Goal: Transaction & Acquisition: Purchase product/service

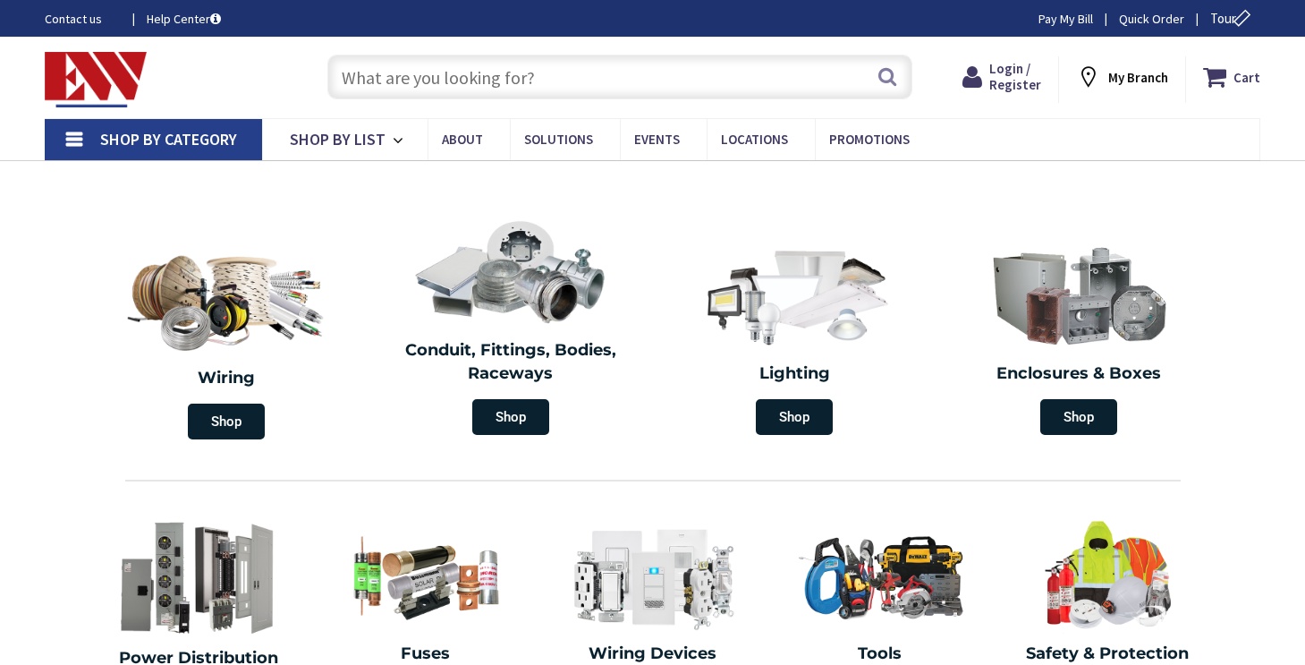
type input "[GEOGRAPHIC_DATA], [GEOGRAPHIC_DATA]"
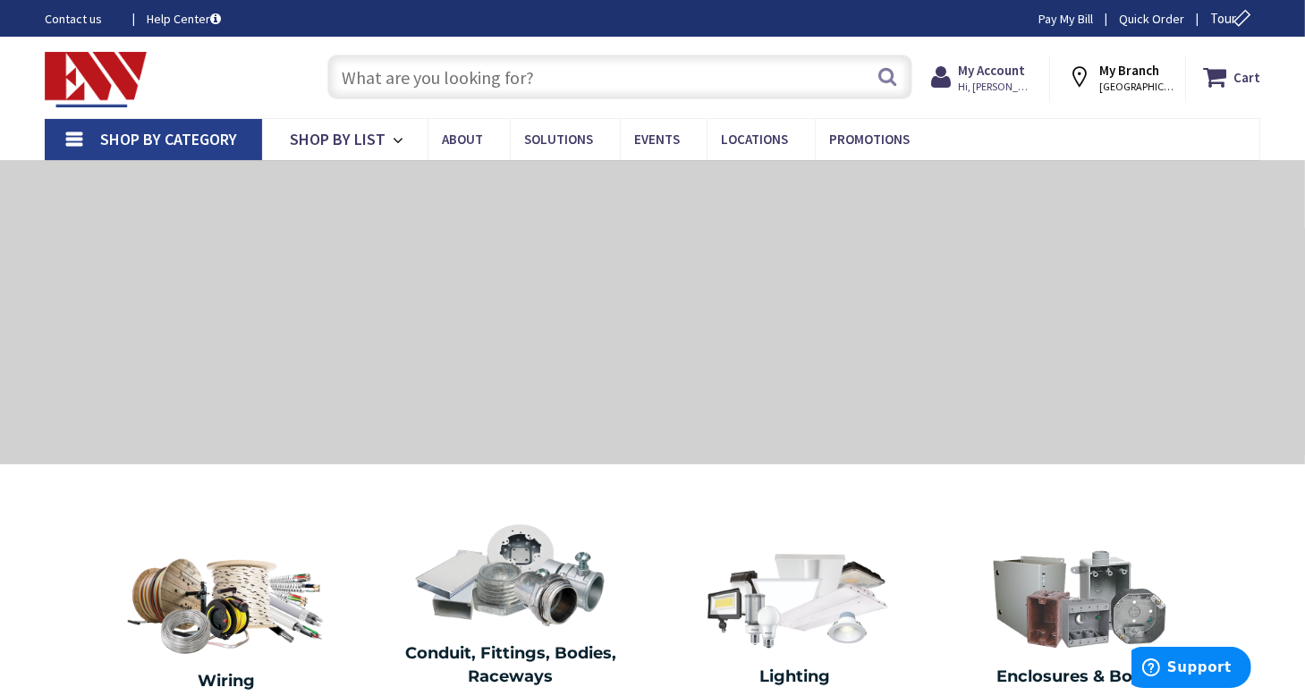
click at [522, 83] on input "text" at bounding box center [620, 77] width 586 height 45
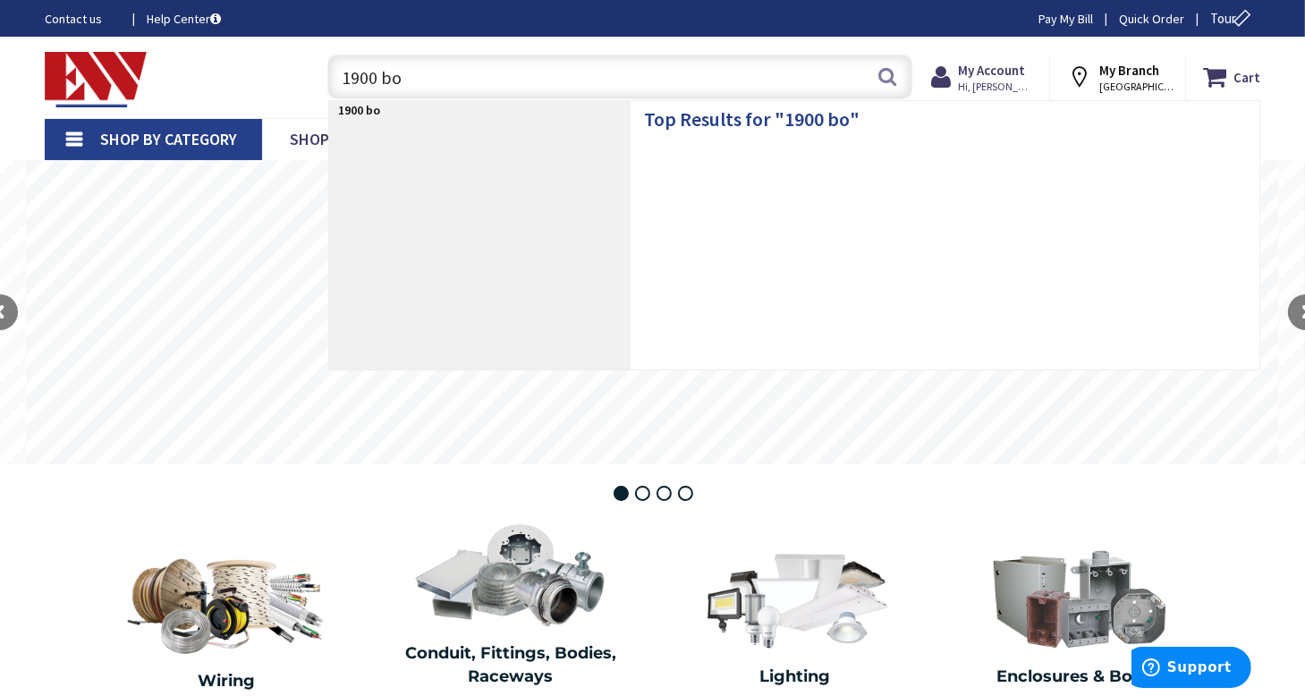
type input "1900 box"
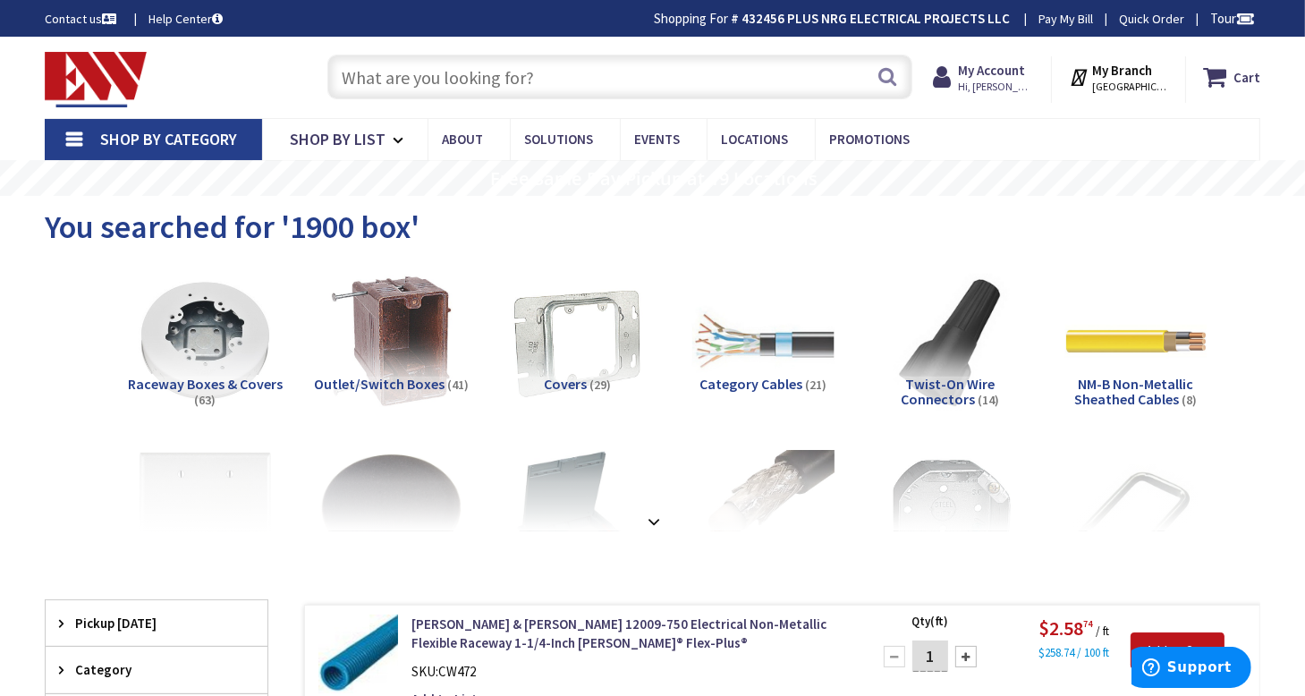
click at [545, 94] on input "text" at bounding box center [620, 77] width 586 height 45
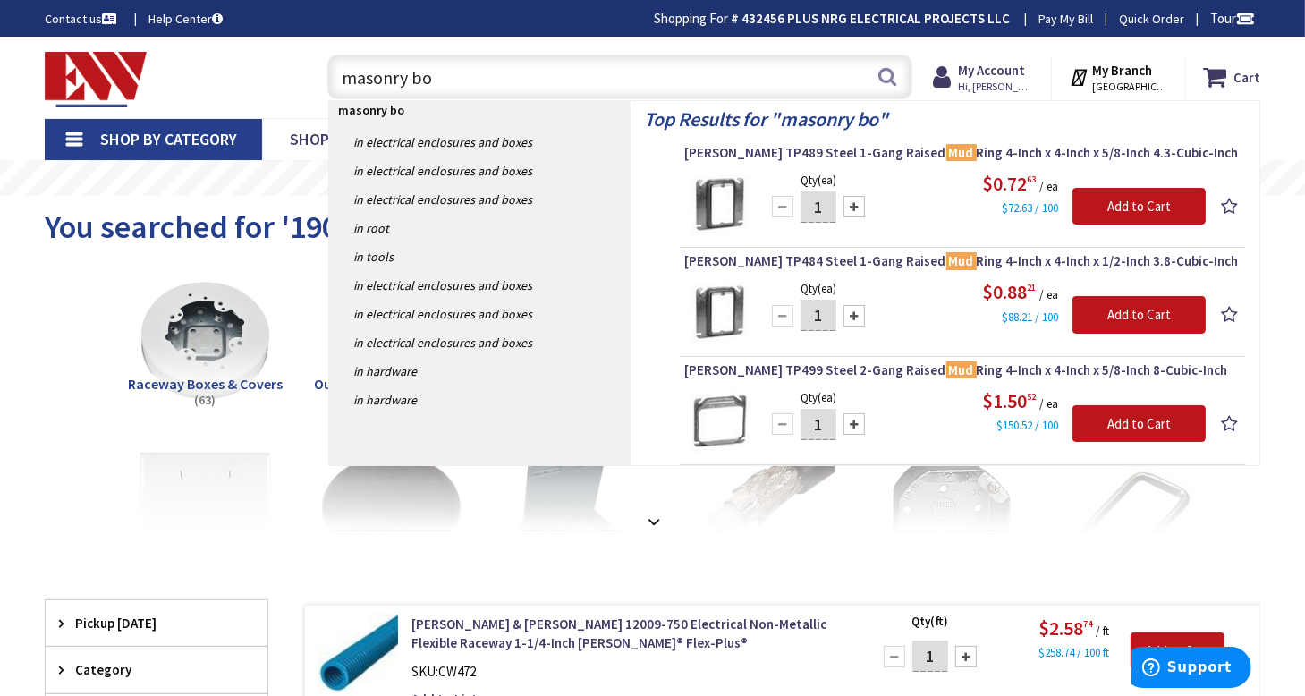
type input "masonry box"
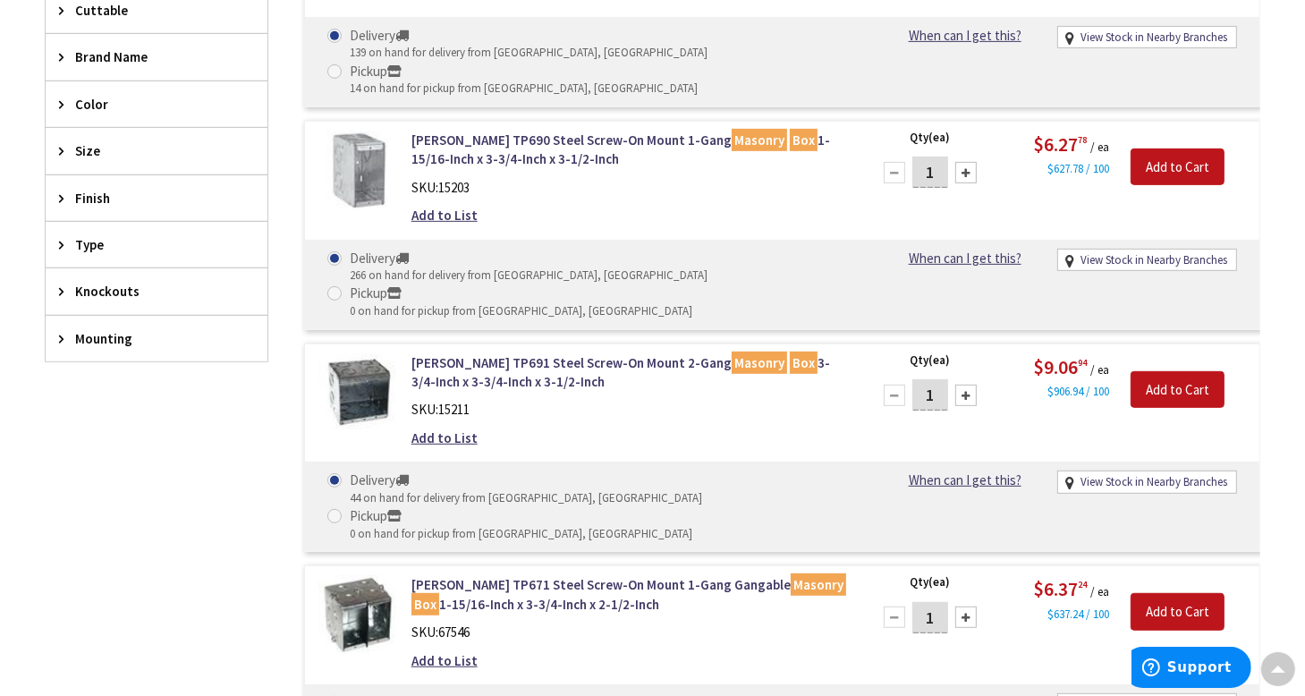
scroll to position [805, 0]
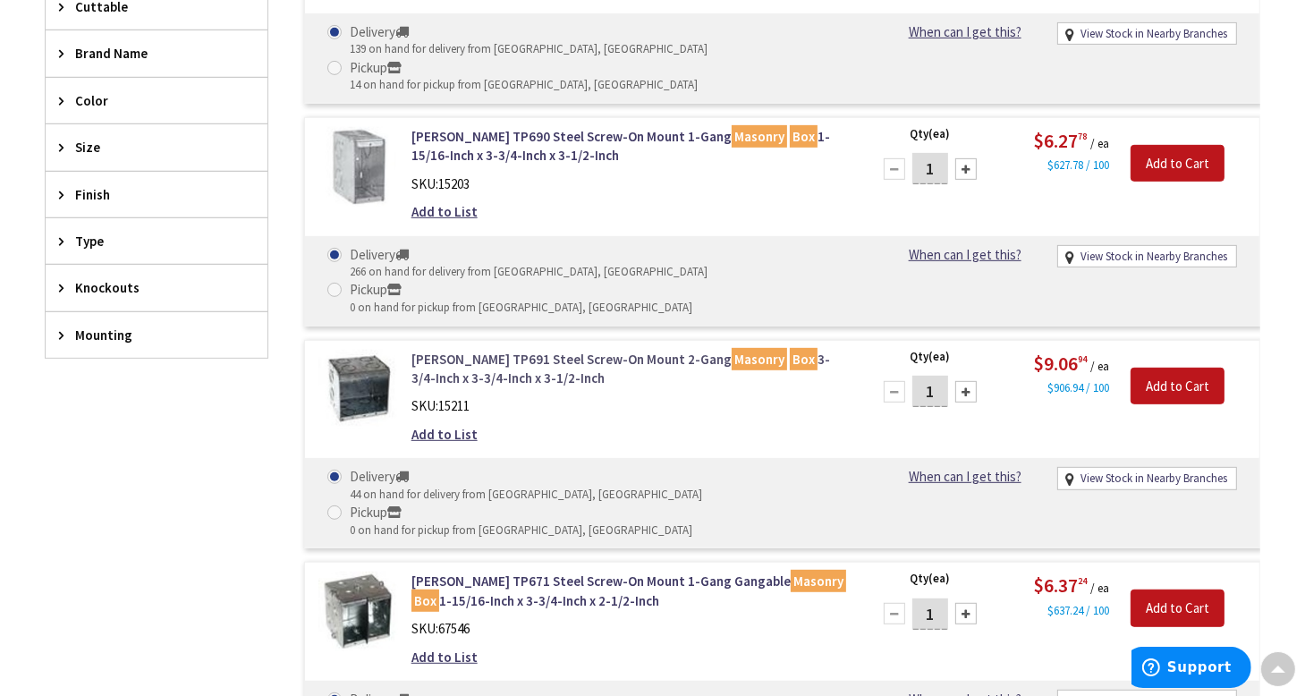
click at [519, 350] on link "Crouse-Hinds TP691 Steel Screw-On Mount 2-Gang Masonry Box 3-3/4-Inch x 3-3/4-I…" at bounding box center [630, 369] width 437 height 38
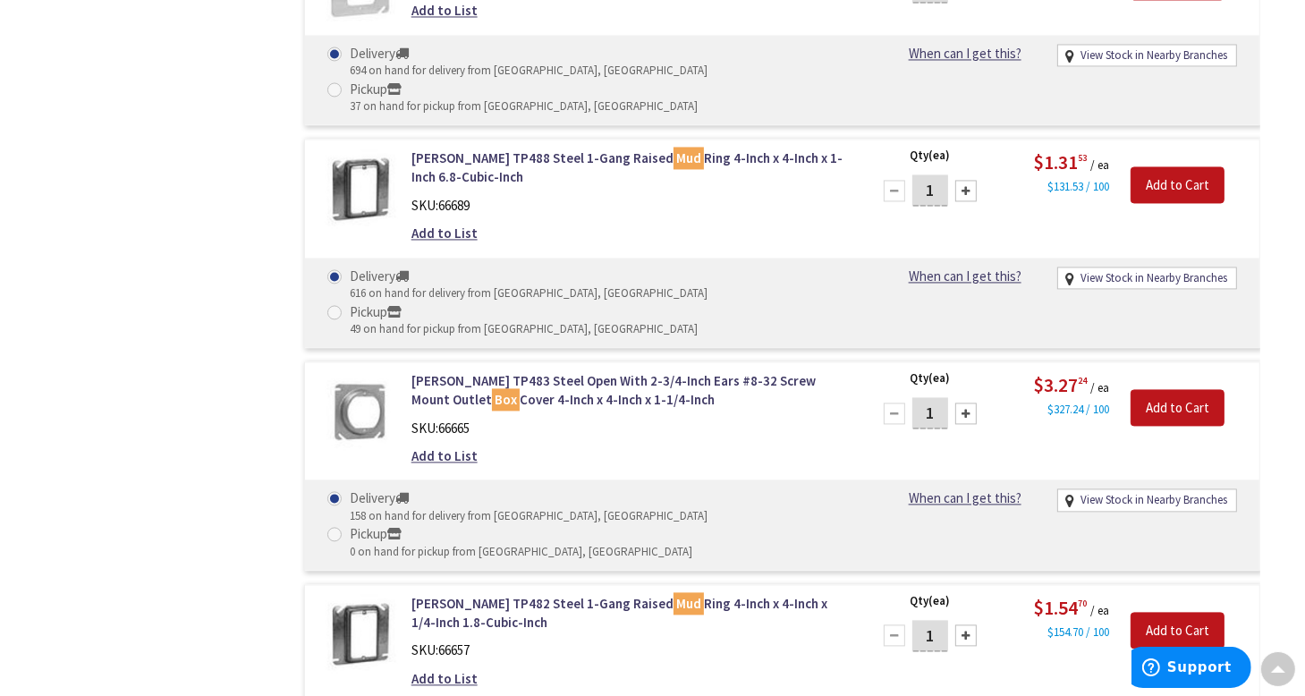
scroll to position [3489, 0]
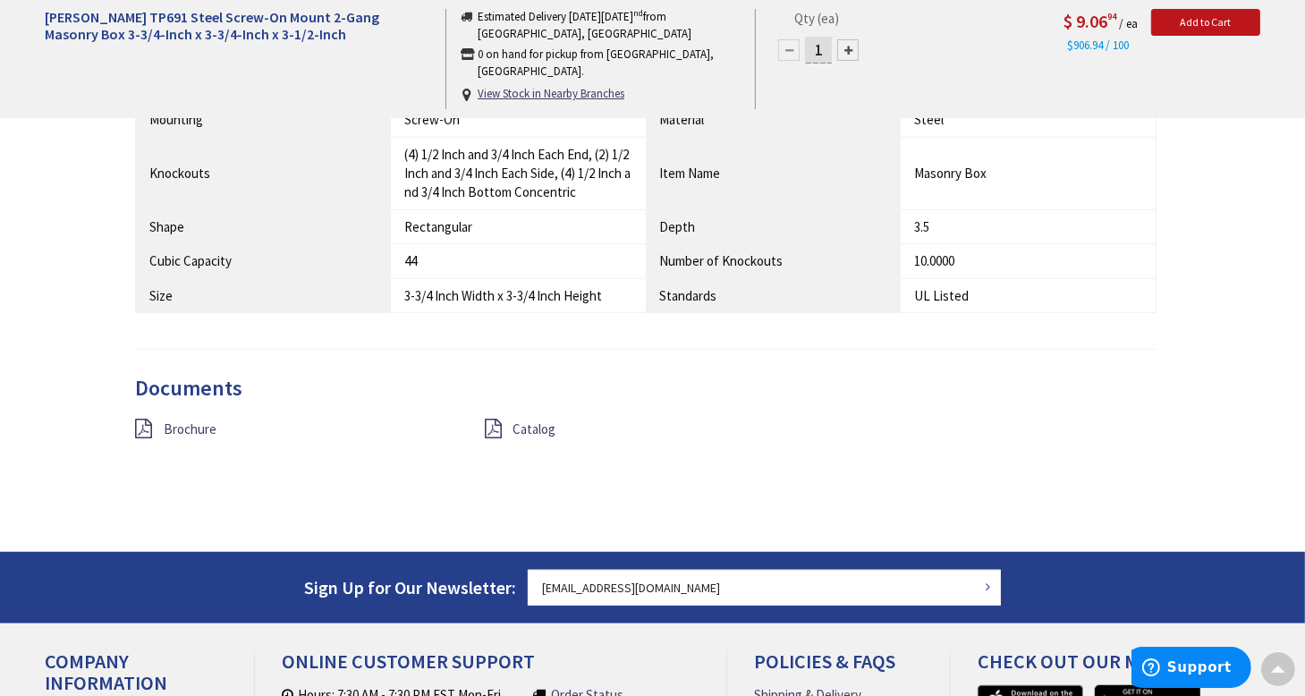
scroll to position [1431, 0]
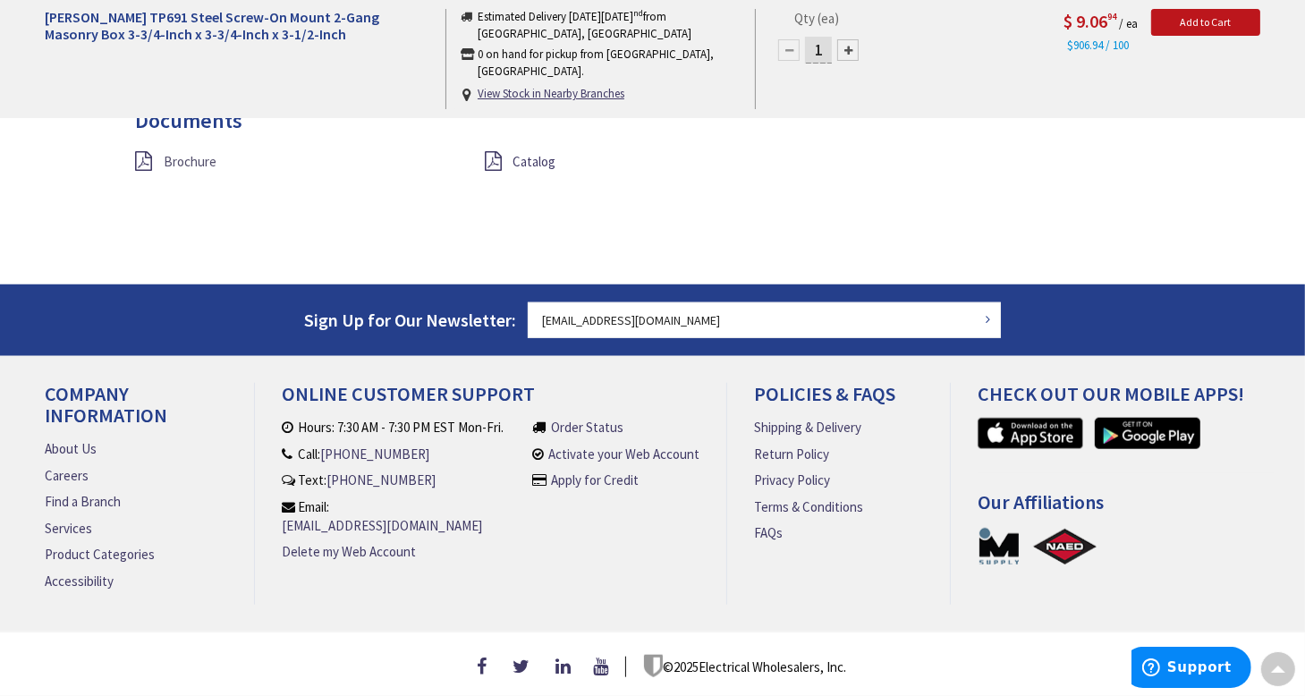
click at [182, 158] on span "Brochure" at bounding box center [190, 161] width 53 height 17
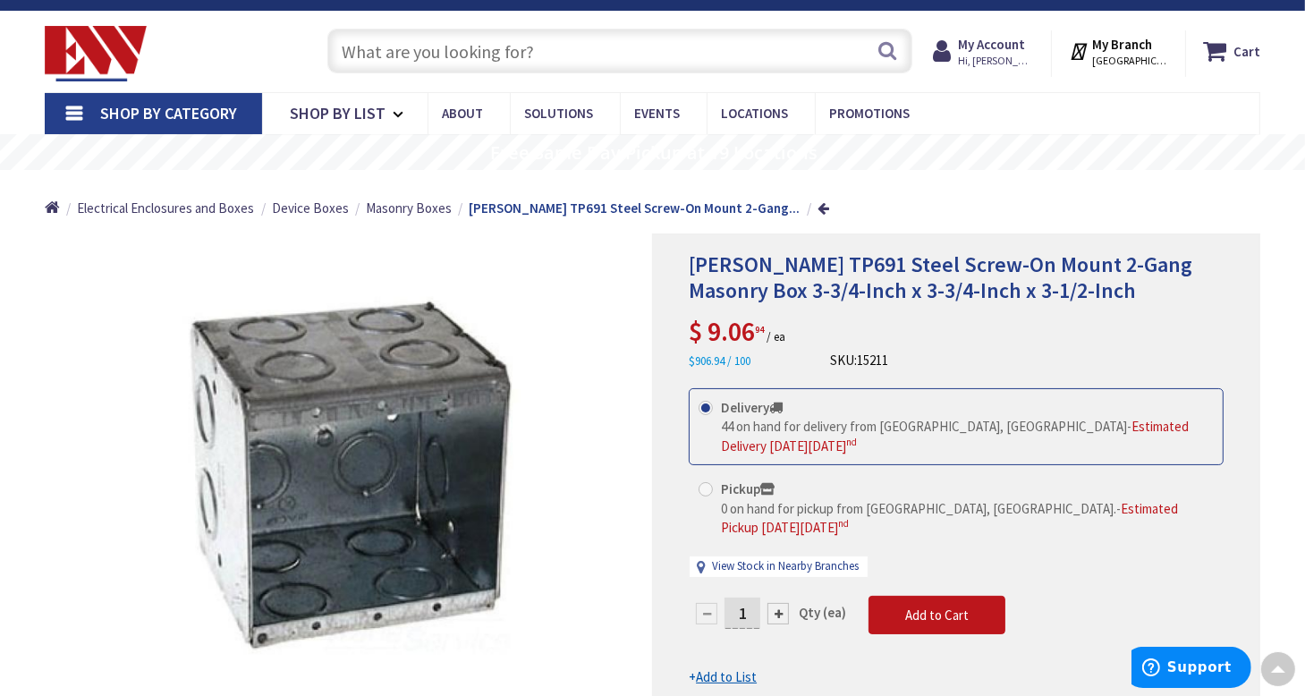
scroll to position [0, 0]
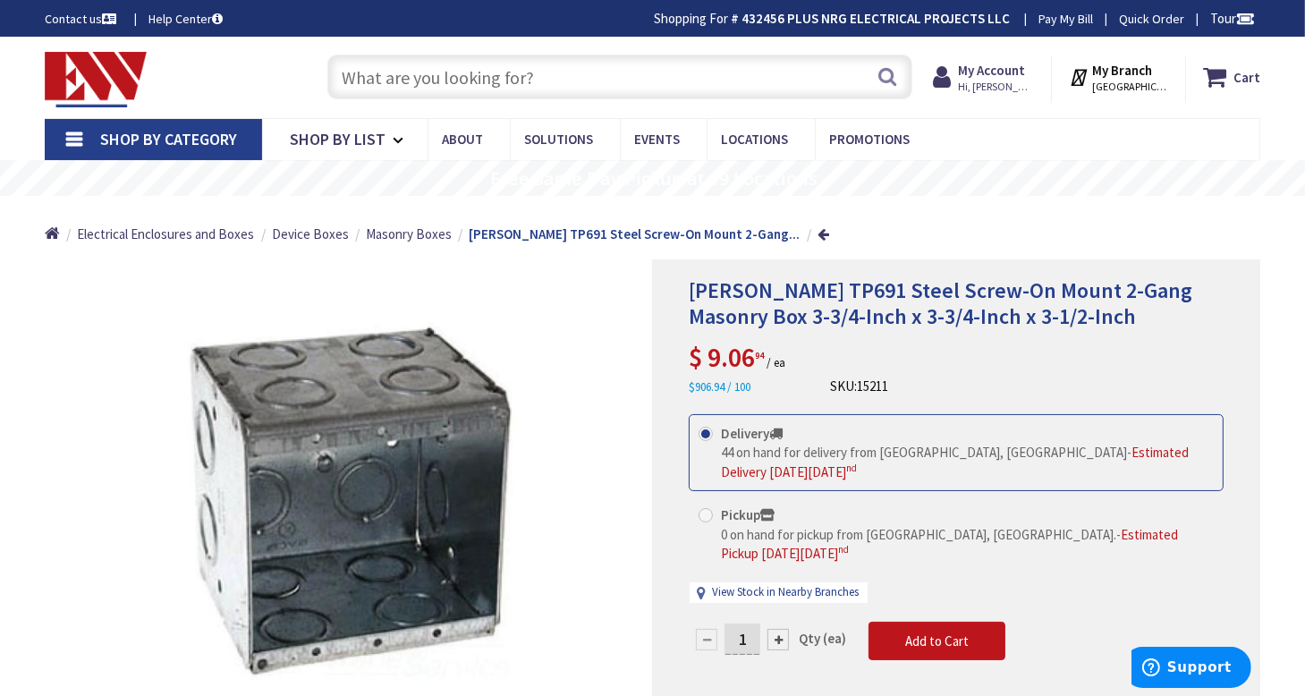
click at [497, 83] on input "text" at bounding box center [620, 77] width 586 height 45
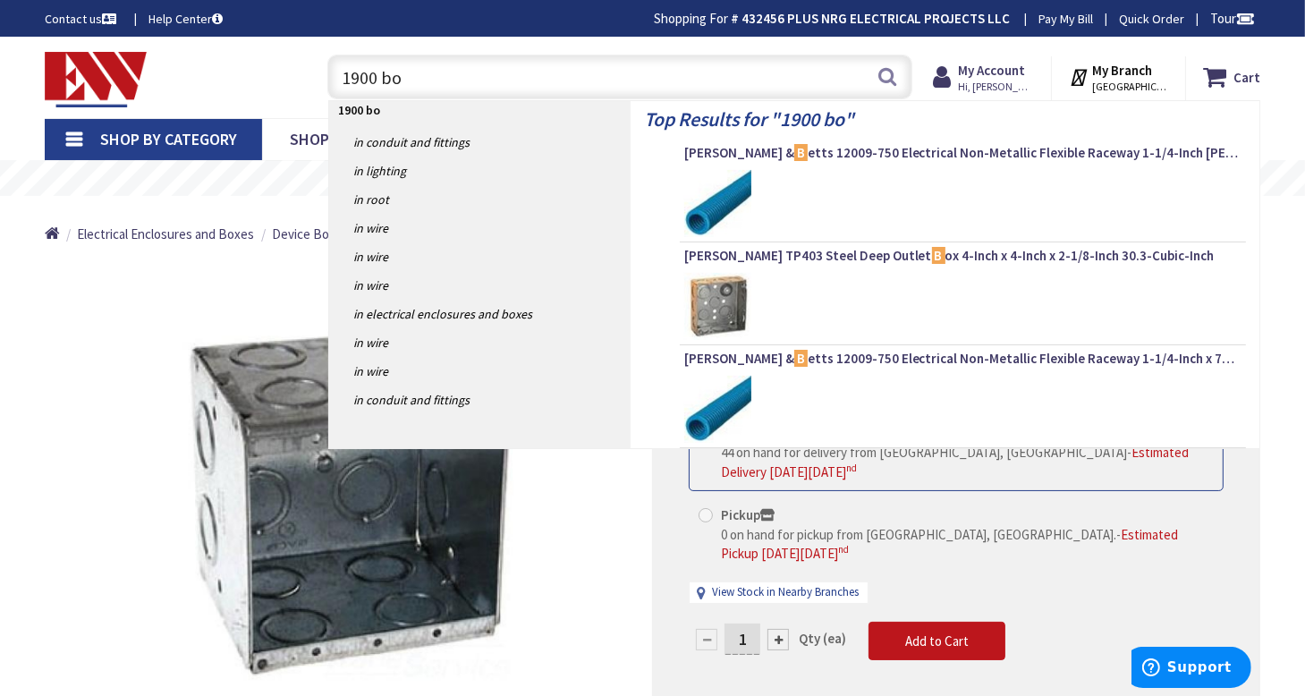
type input "1900 box"
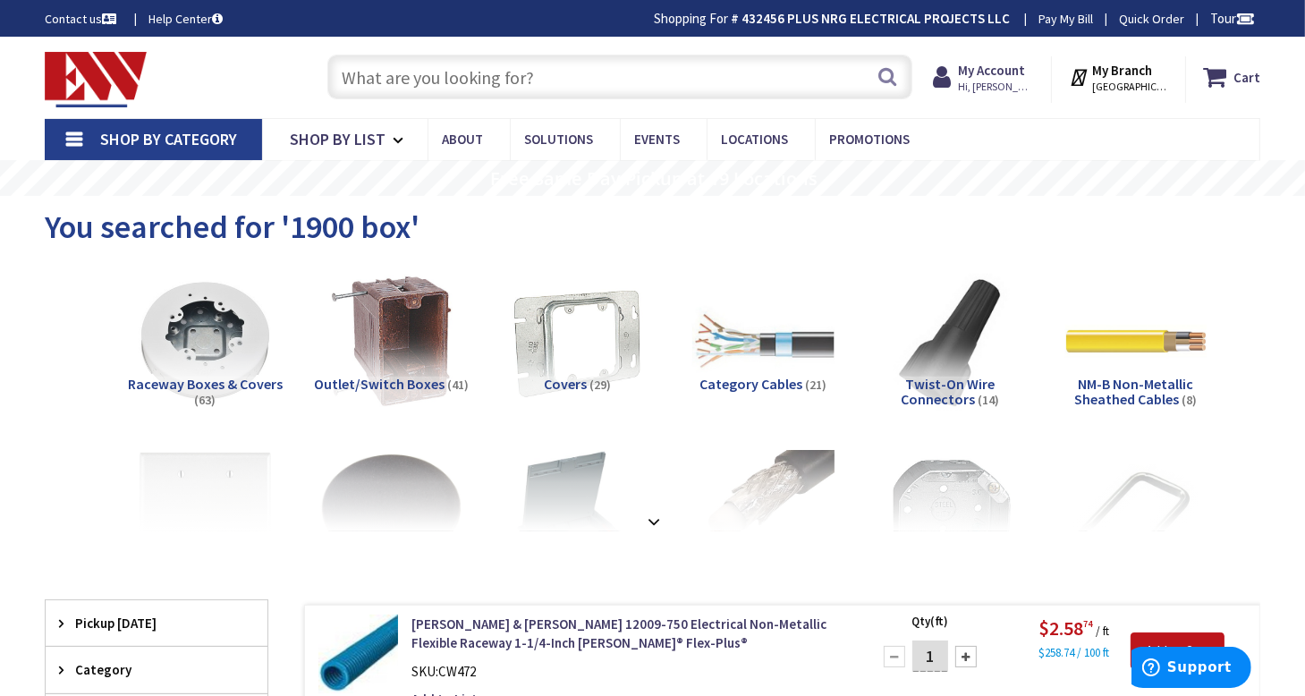
click at [593, 72] on input "text" at bounding box center [620, 77] width 586 height 45
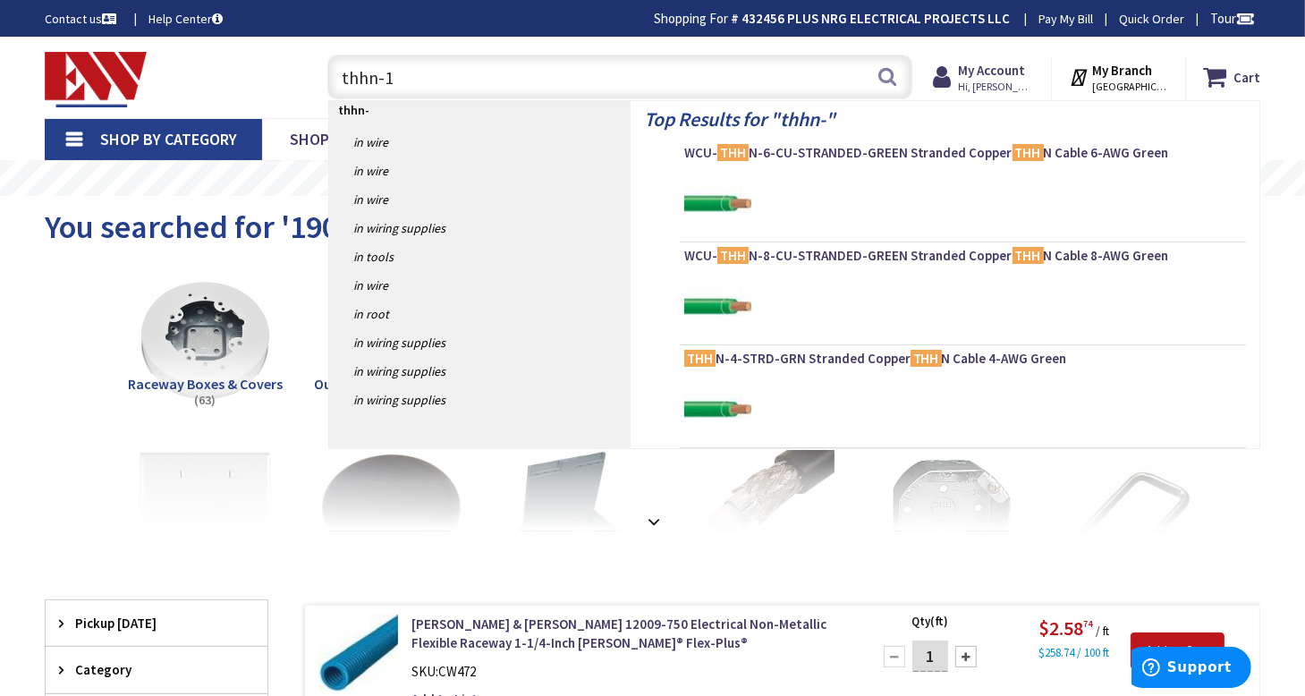
type input "thhn-12"
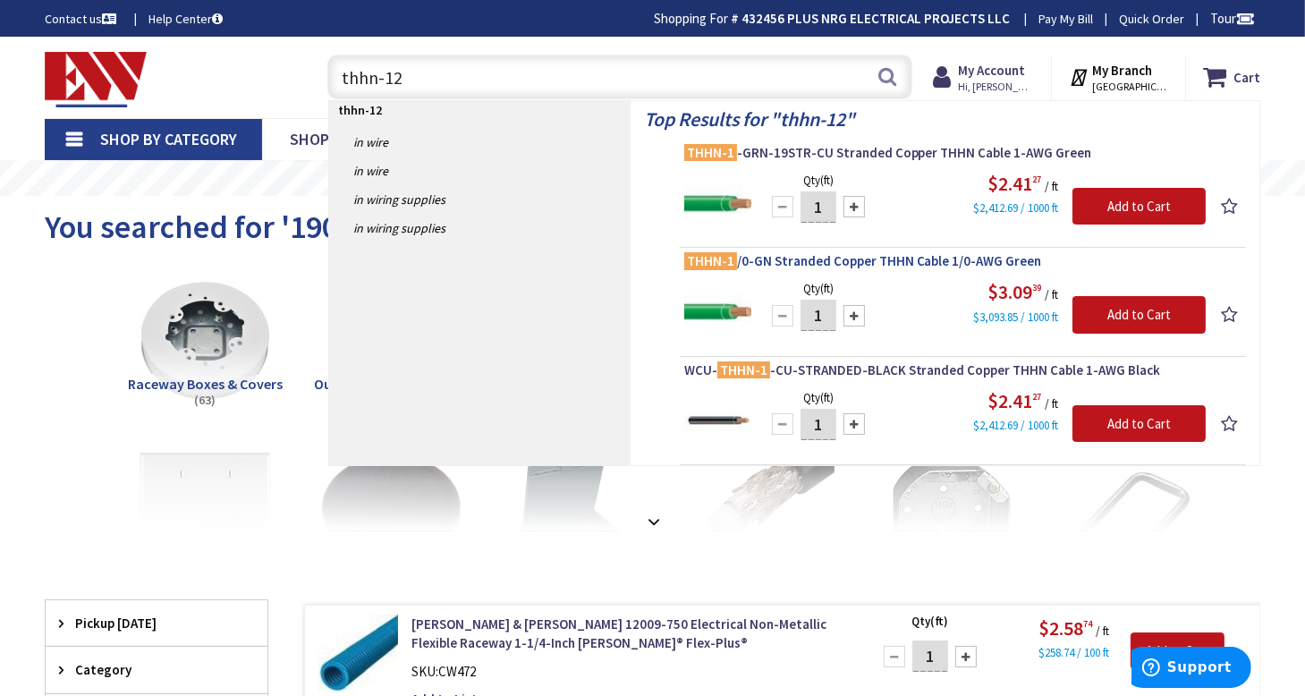
scroll to position [179, 0]
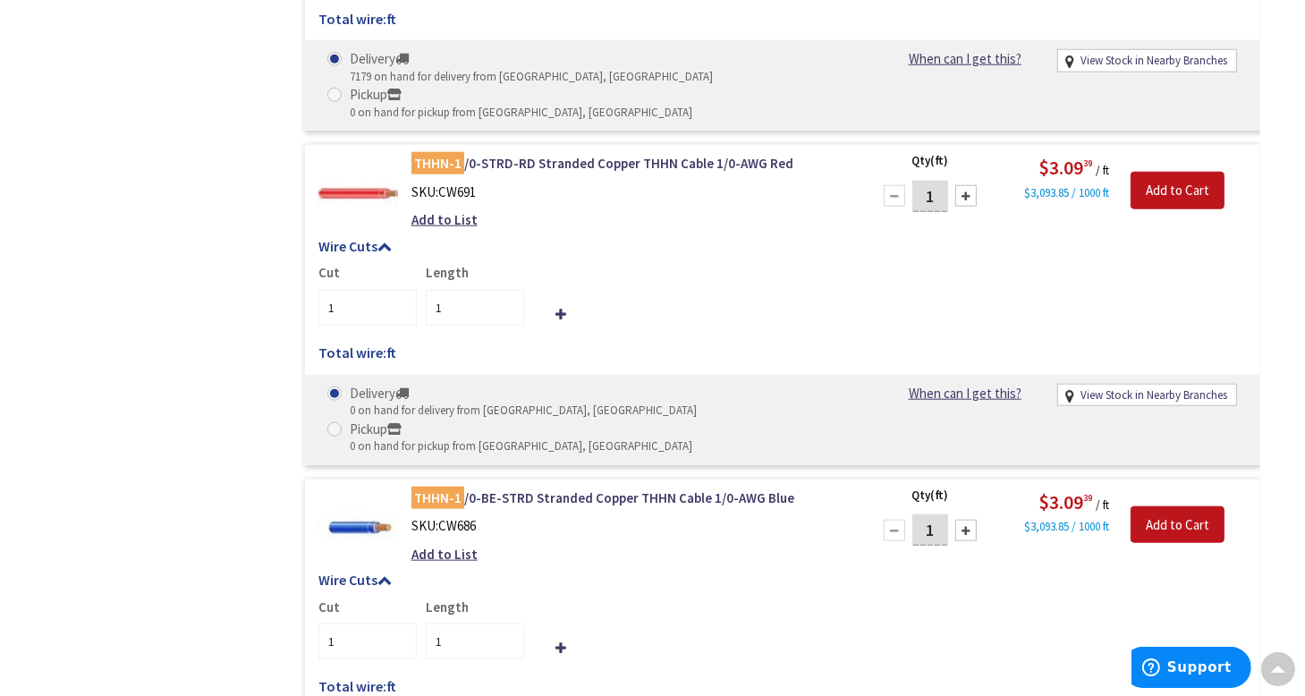
scroll to position [2058, 0]
